Goal: Task Accomplishment & Management: Manage account settings

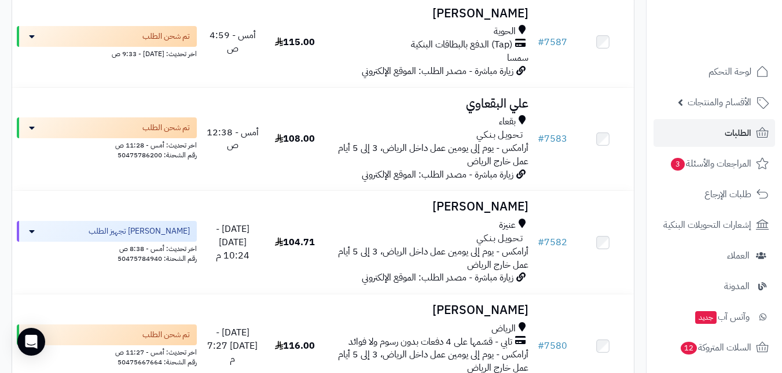
scroll to position [347, 0]
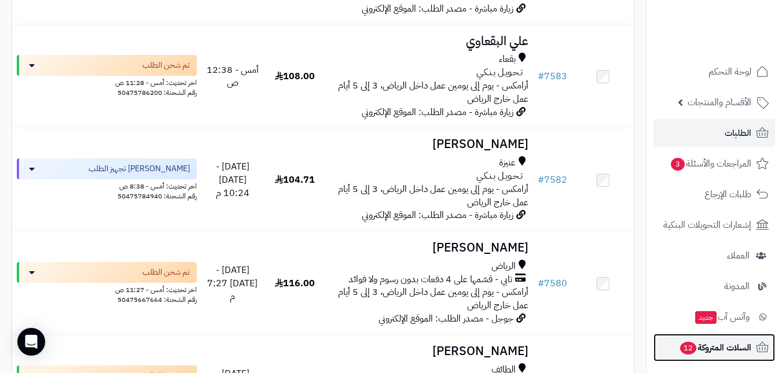
click at [722, 351] on span "السلات المتروكة 12" at bounding box center [715, 348] width 72 height 16
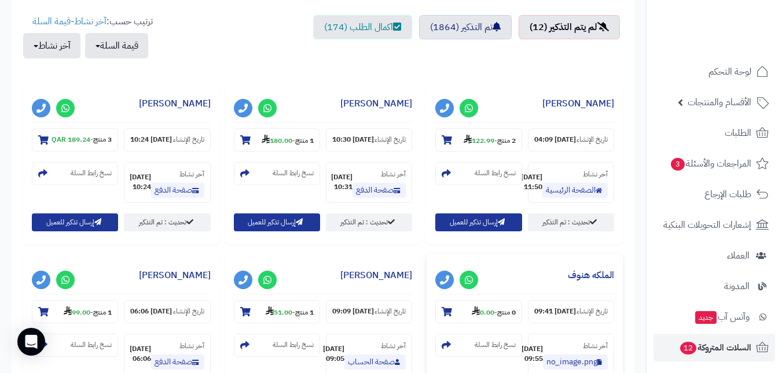
scroll to position [521, 0]
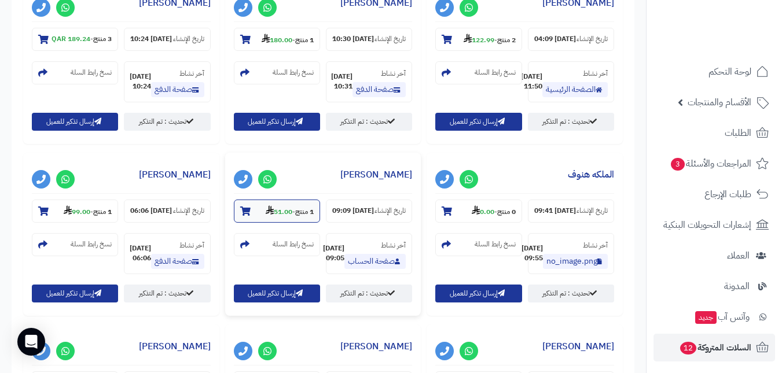
click at [234, 208] on section "1 منتج - 51.00" at bounding box center [277, 211] width 86 height 23
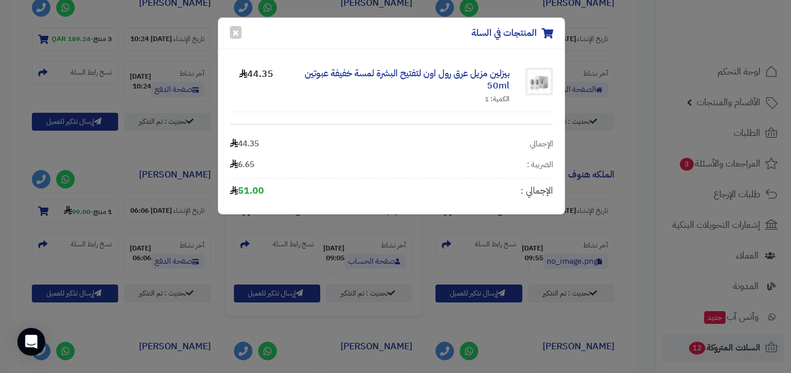
click at [570, 329] on div "المنتجات في السلة × بيزلين مزيل عرق رول اون لتفتيح البشرة لمسة خفيفة عبوتين 50m…" at bounding box center [395, 186] width 791 height 373
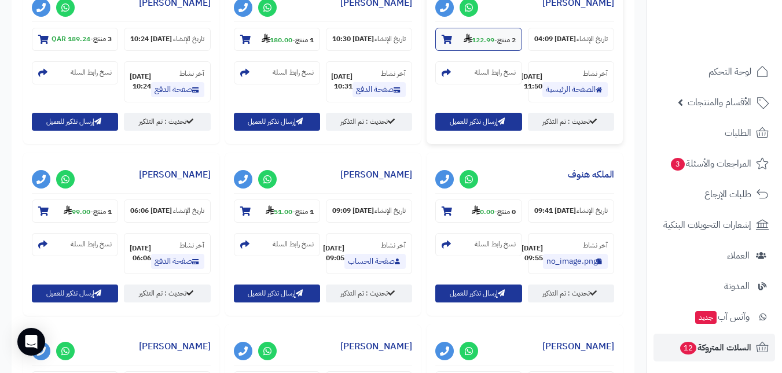
click at [507, 40] on strong "2 منتج" at bounding box center [506, 40] width 19 height 10
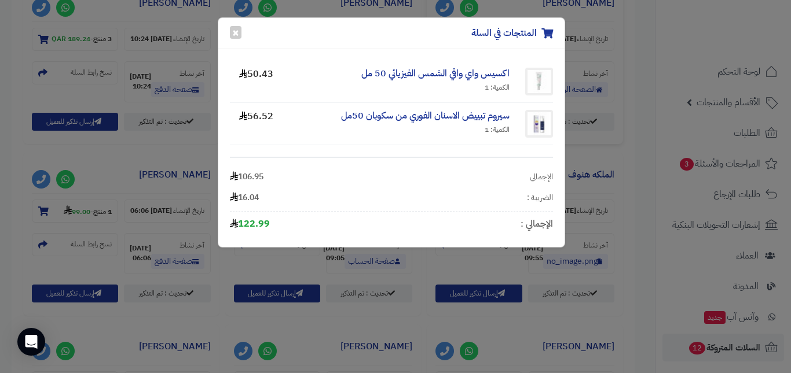
click at [508, 291] on div "المنتجات في السلة × اكسيس واي واقي الشمس الفيزيائي 50 مل الكمية: 1 50.43 سيروم …" at bounding box center [395, 186] width 791 height 373
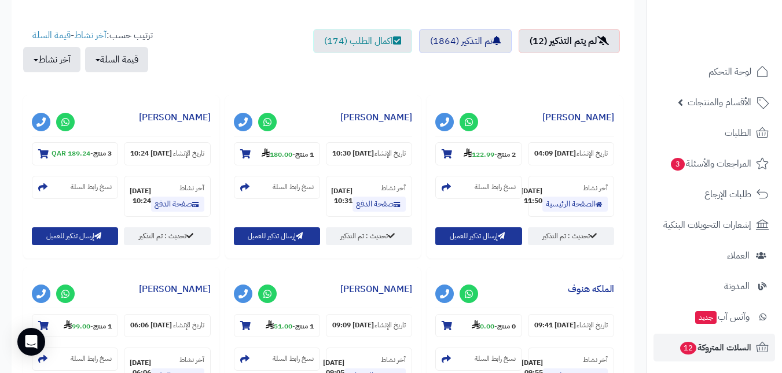
scroll to position [405, 0]
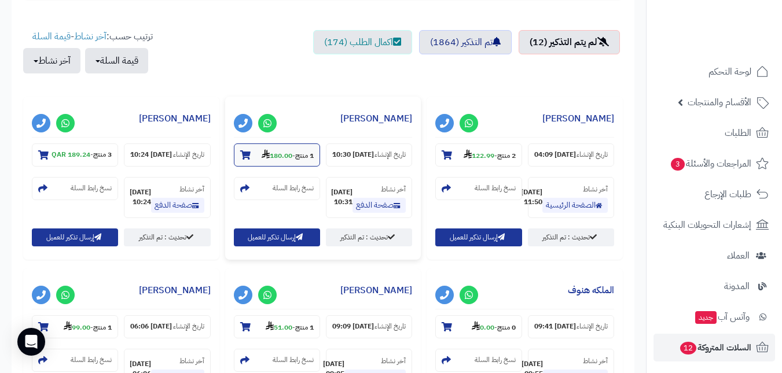
click at [274, 151] on strong "180.00" at bounding box center [277, 156] width 31 height 10
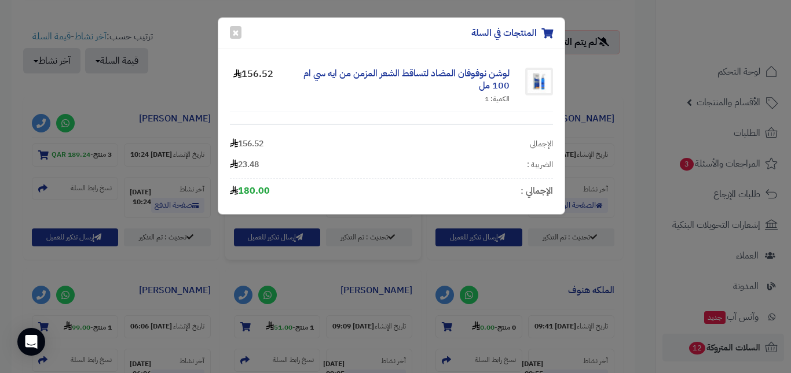
click at [190, 93] on div "المنتجات في السلة × لوشن نوفوفان المضاد لتساقط الشعر المزمن من ايه سي ام 100 مل…" at bounding box center [395, 186] width 791 height 373
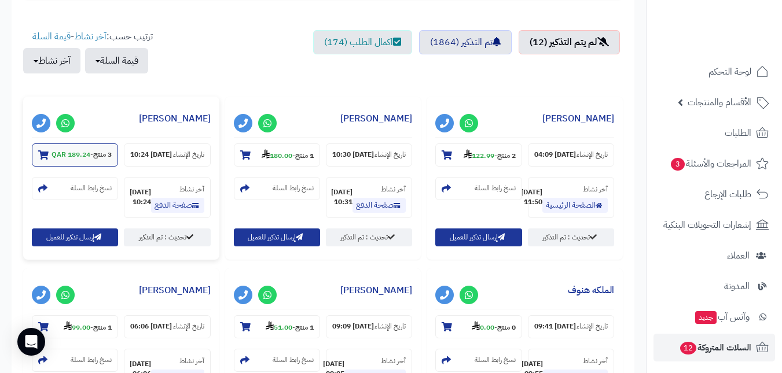
click at [98, 151] on strong "3 منتج" at bounding box center [102, 154] width 19 height 10
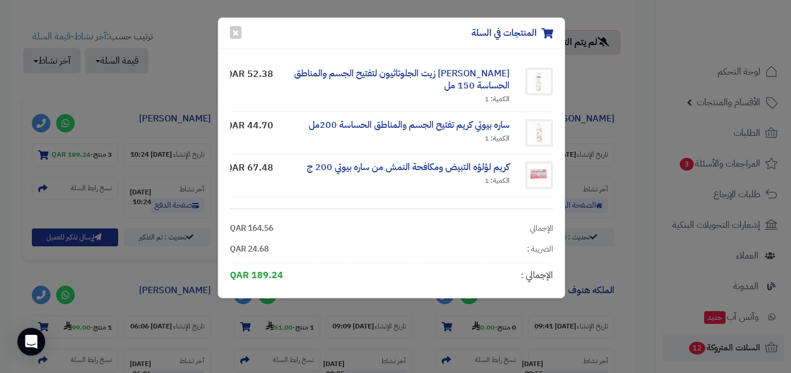
click at [620, 301] on div "المنتجات في السلة × سارا بيوتي زيت الجلوتاثيون لتفتيح الجسم والمناطق الحساسة 15…" at bounding box center [395, 186] width 791 height 373
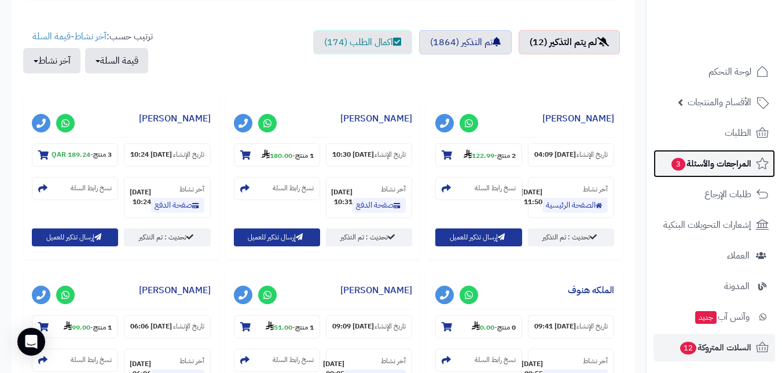
click at [717, 159] on span "المراجعات والأسئلة 3" at bounding box center [710, 164] width 81 height 16
